Goal: Information Seeking & Learning: Check status

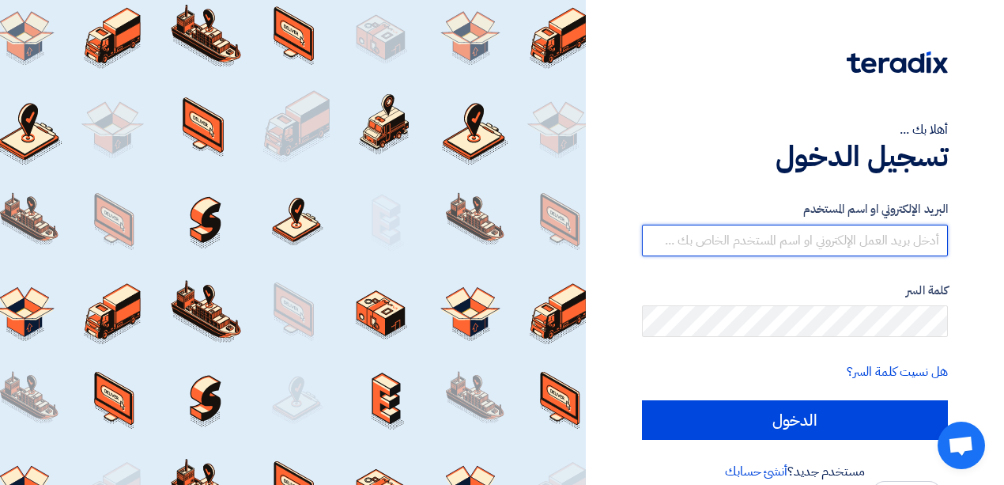
type input "[EMAIL_ADDRESS][DOMAIN_NAME]"
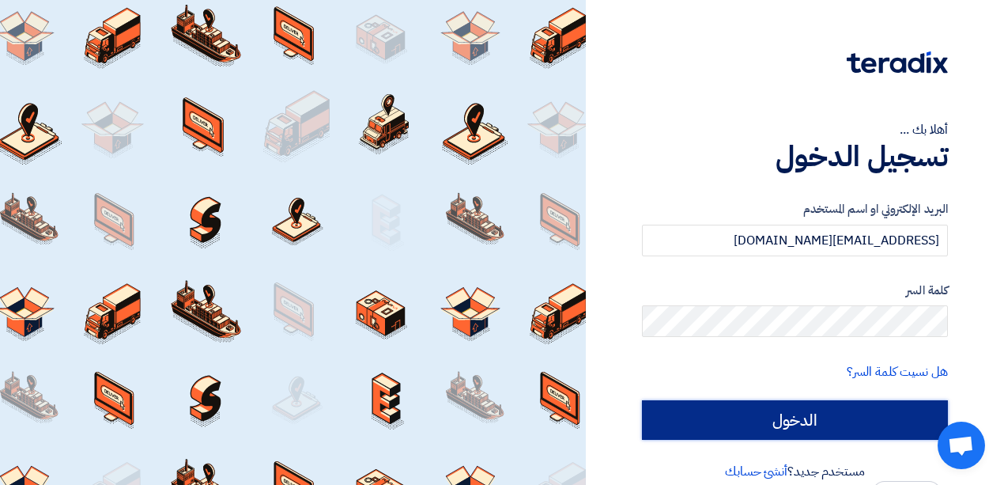
click at [734, 419] on input "الدخول" at bounding box center [795, 420] width 306 height 40
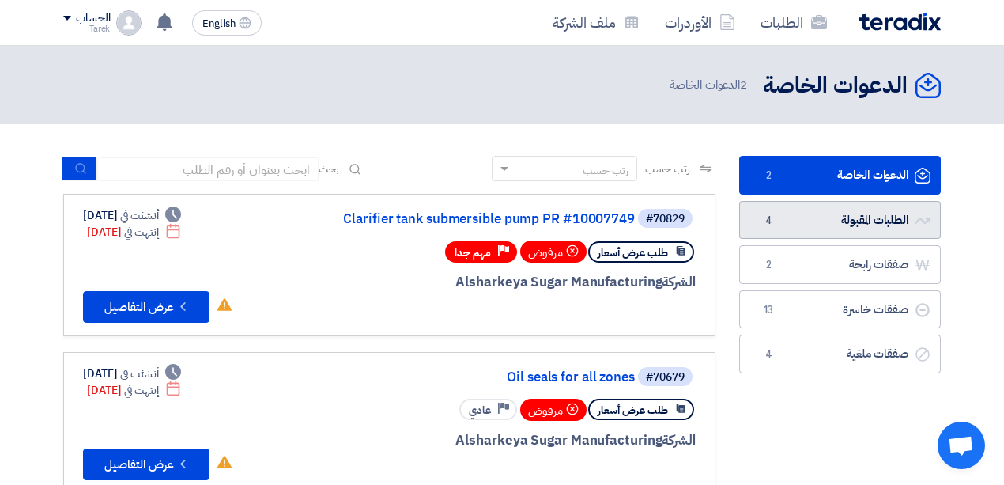
click at [813, 226] on link "الطلبات المقبولة الطلبات المقبولة 4" at bounding box center [840, 220] width 202 height 39
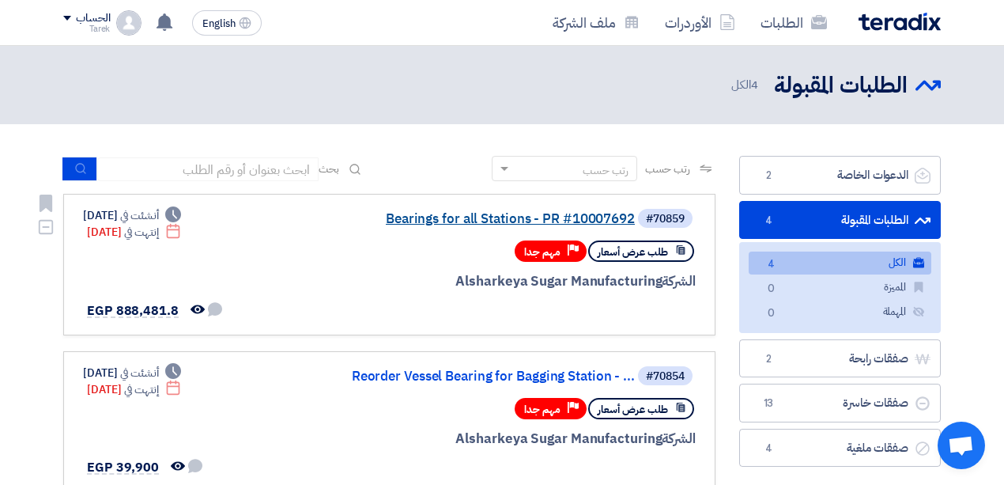
click at [408, 217] on link "Bearings for all Stations - PR #10007692" at bounding box center [477, 219] width 316 height 14
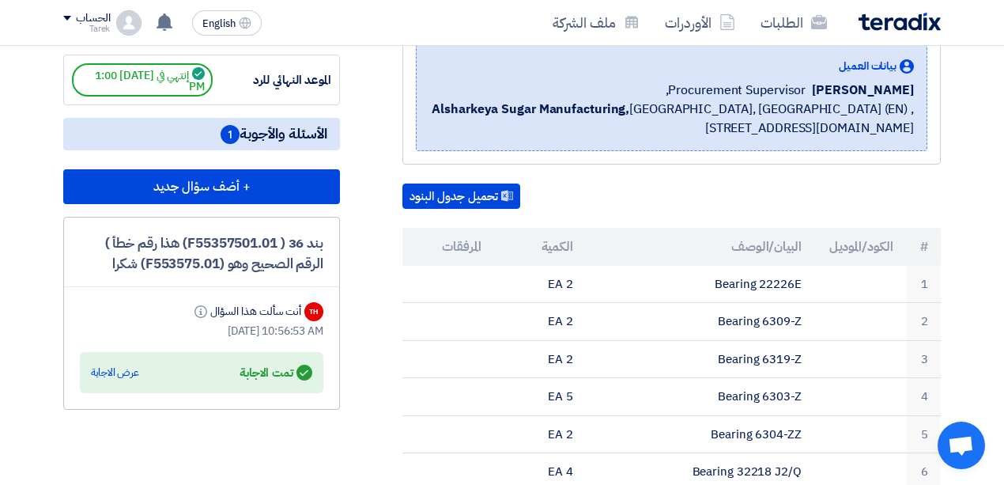
scroll to position [316, 0]
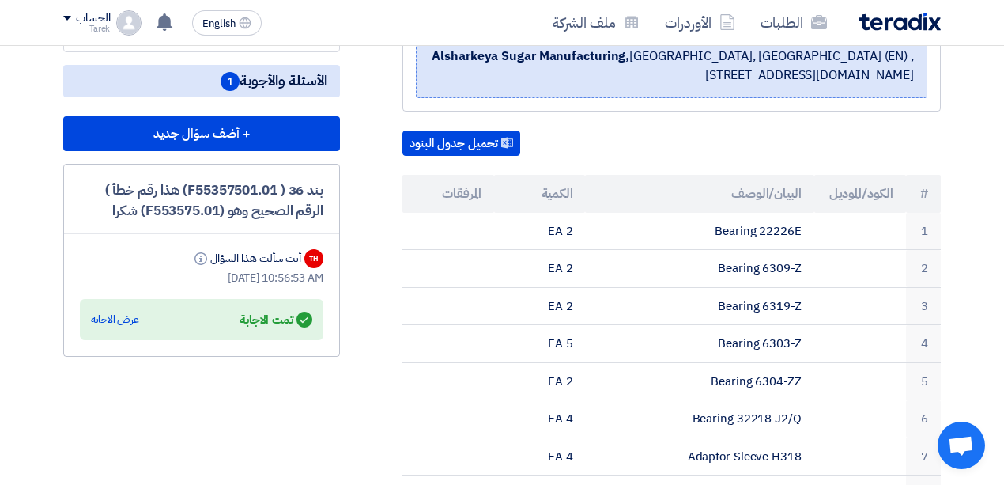
click at [122, 319] on div "عرض الاجابة" at bounding box center [115, 319] width 48 height 16
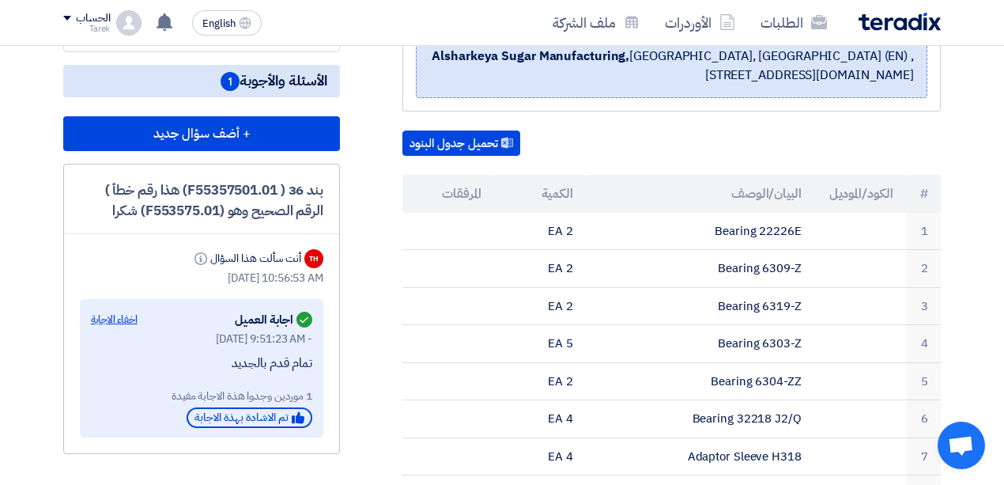
click at [126, 319] on div "اخفاء الاجابة" at bounding box center [114, 319] width 47 height 16
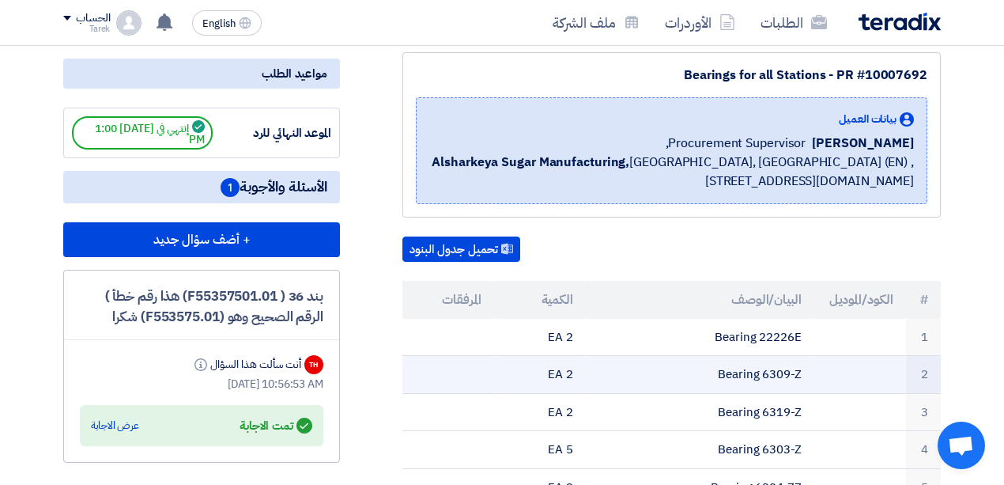
scroll to position [158, 0]
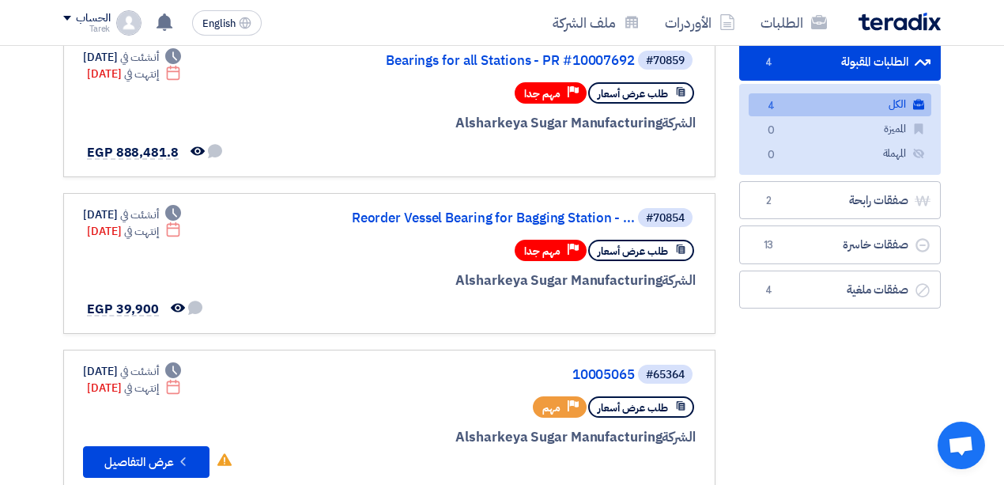
scroll to position [105, 0]
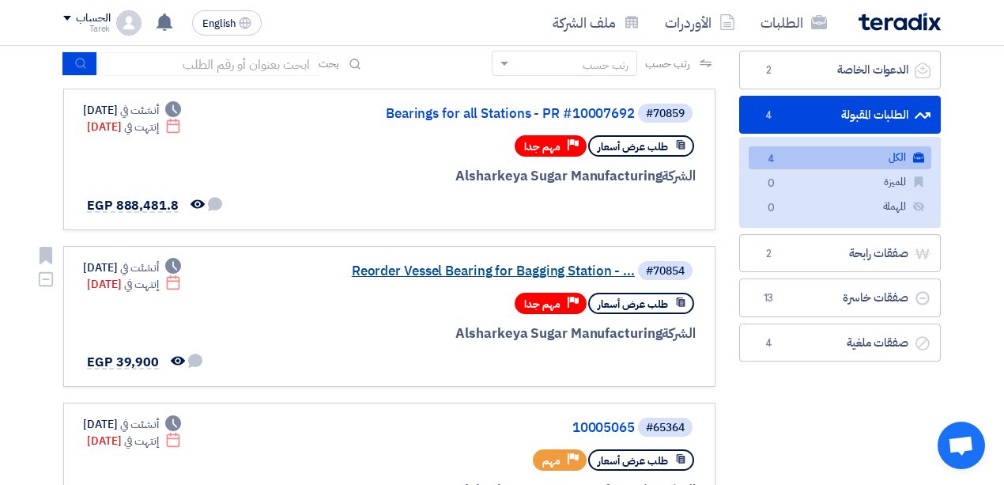
click at [388, 269] on link "Reorder Vessel Bearing for Bagging Station - ..." at bounding box center [477, 271] width 316 height 14
